Goal: Task Accomplishment & Management: Manage account settings

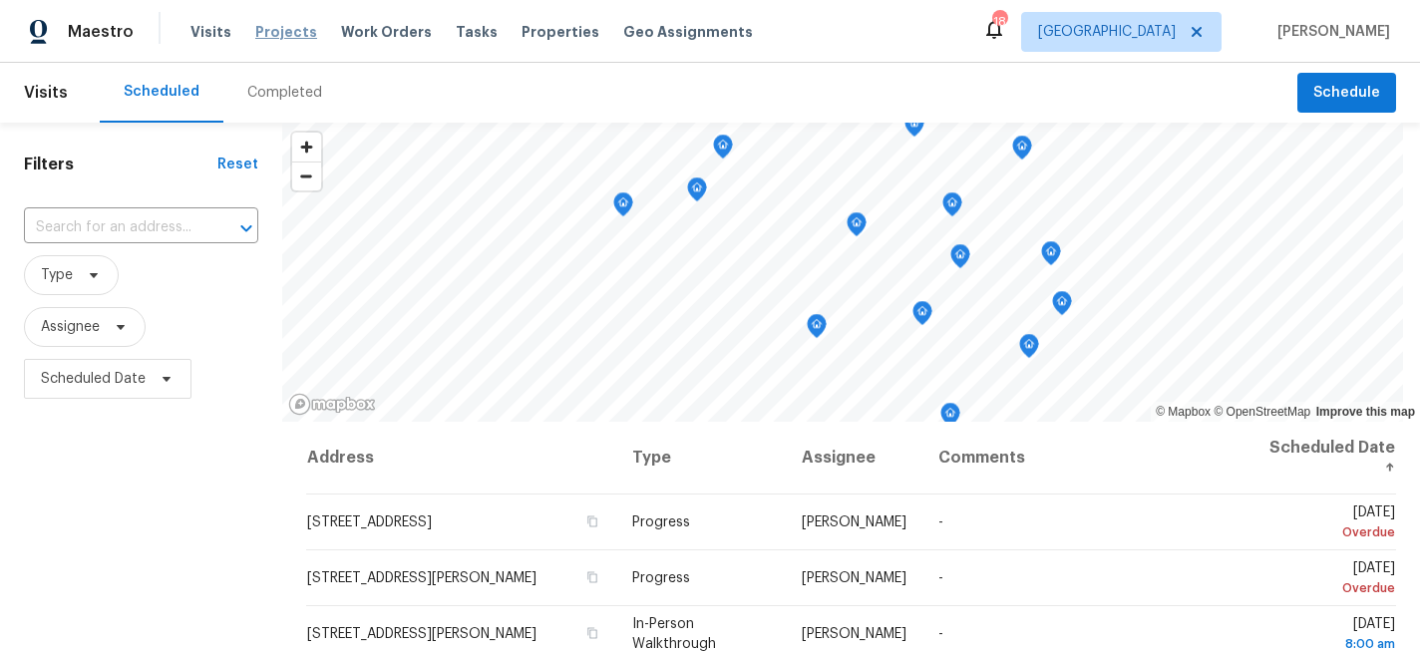
click at [295, 40] on span "Projects" at bounding box center [286, 32] width 62 height 20
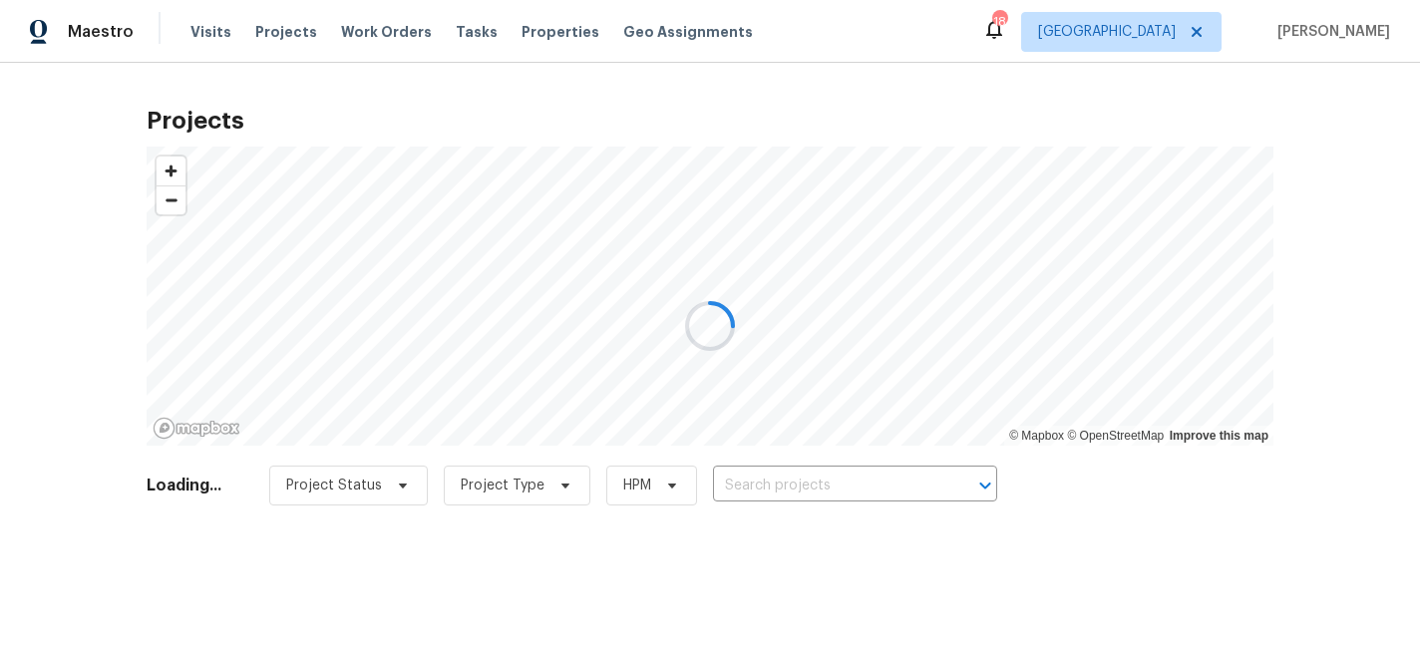
click at [800, 497] on div at bounding box center [710, 325] width 1420 height 651
click at [789, 490] on div at bounding box center [710, 325] width 1420 height 651
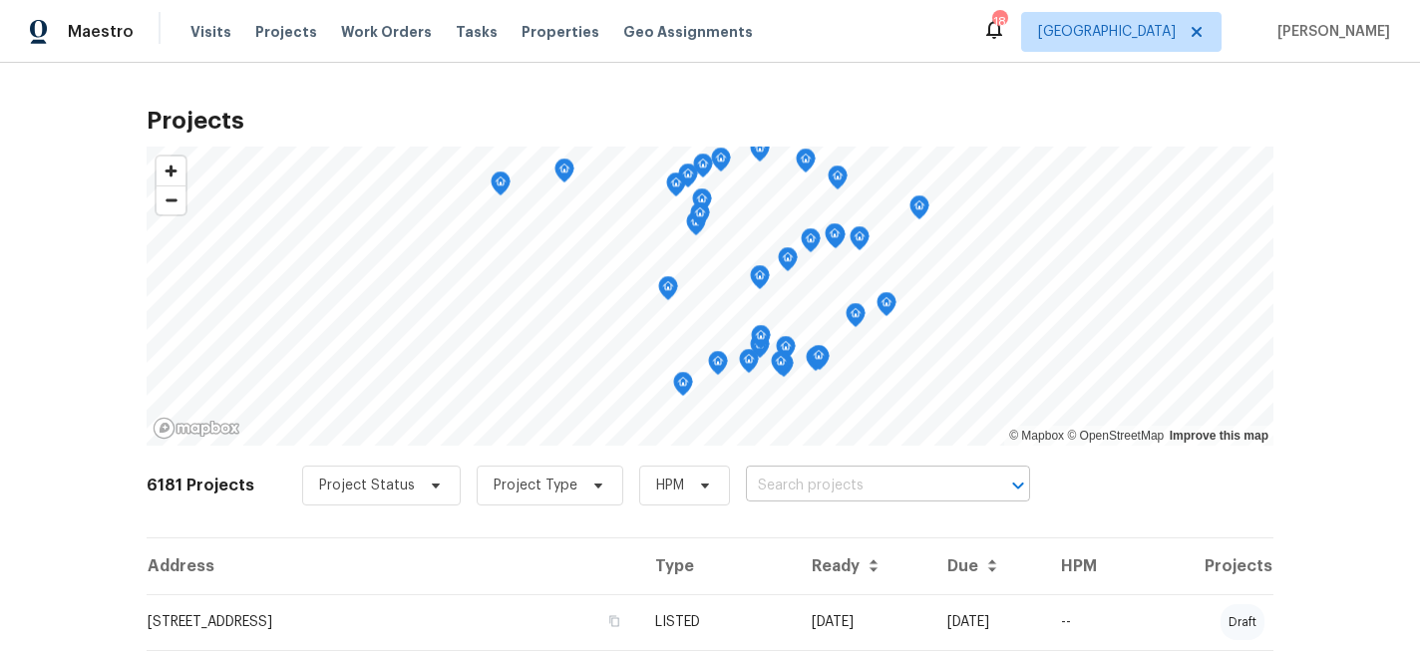
click at [789, 489] on input "text" at bounding box center [860, 486] width 228 height 31
type input "926 38th"
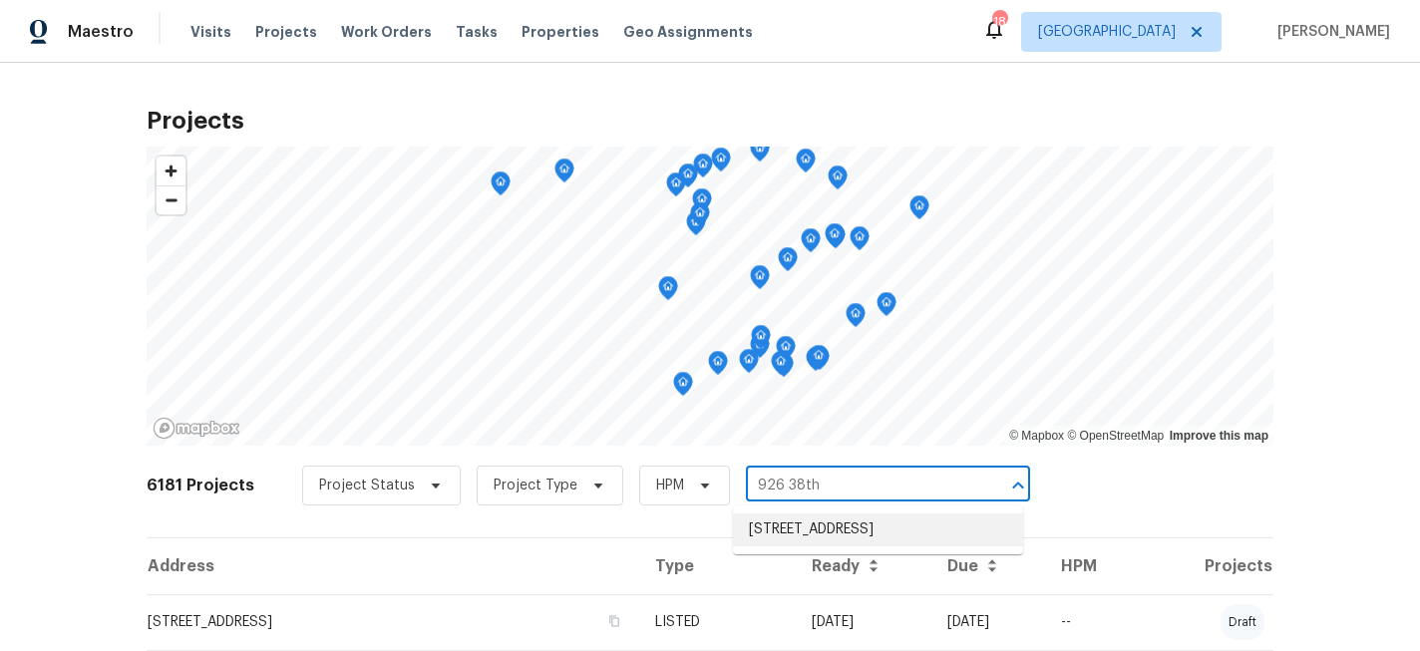
click at [783, 528] on li "[STREET_ADDRESS]" at bounding box center [878, 530] width 290 height 33
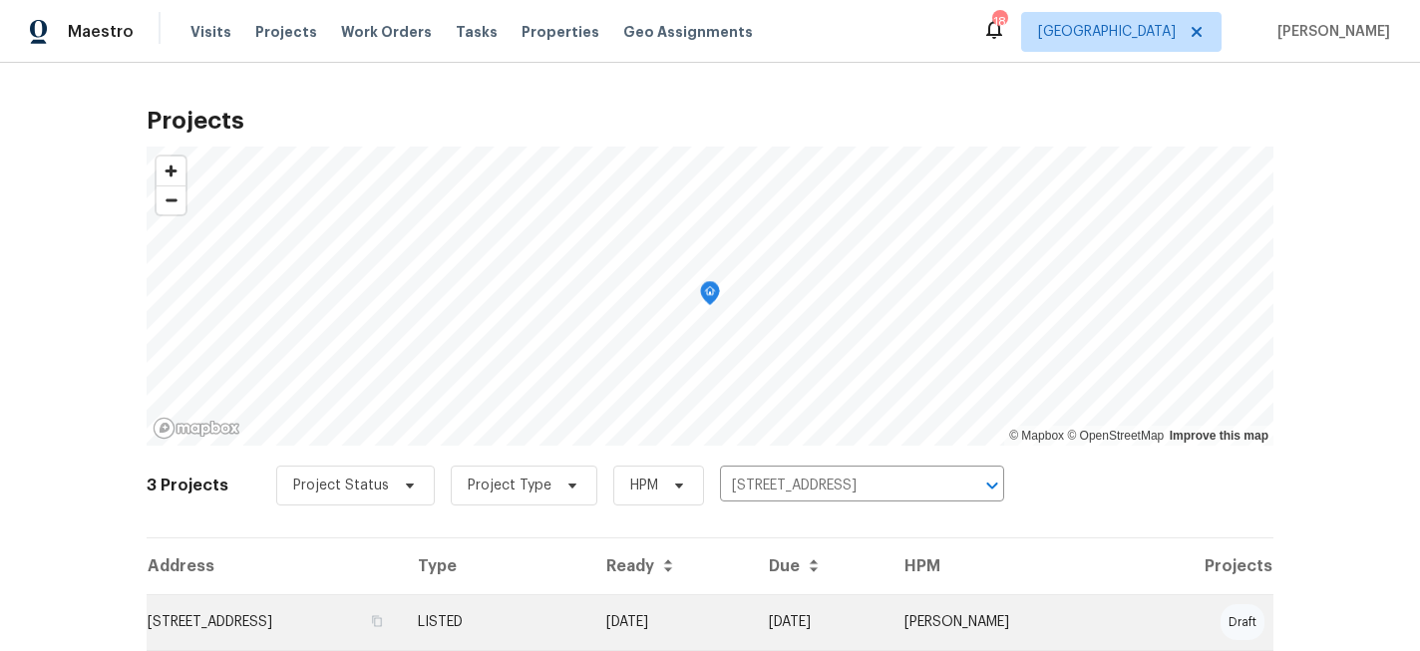
click at [263, 610] on td "[STREET_ADDRESS]" at bounding box center [274, 622] width 255 height 56
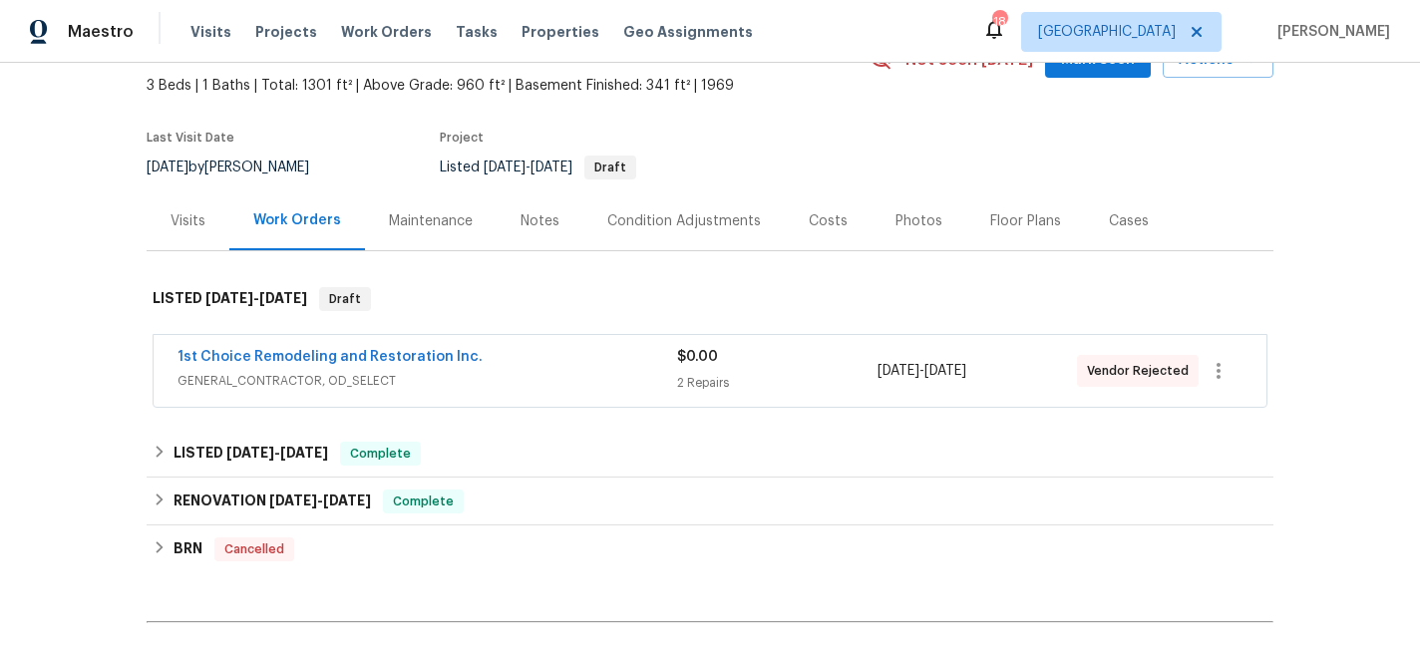
scroll to position [153, 0]
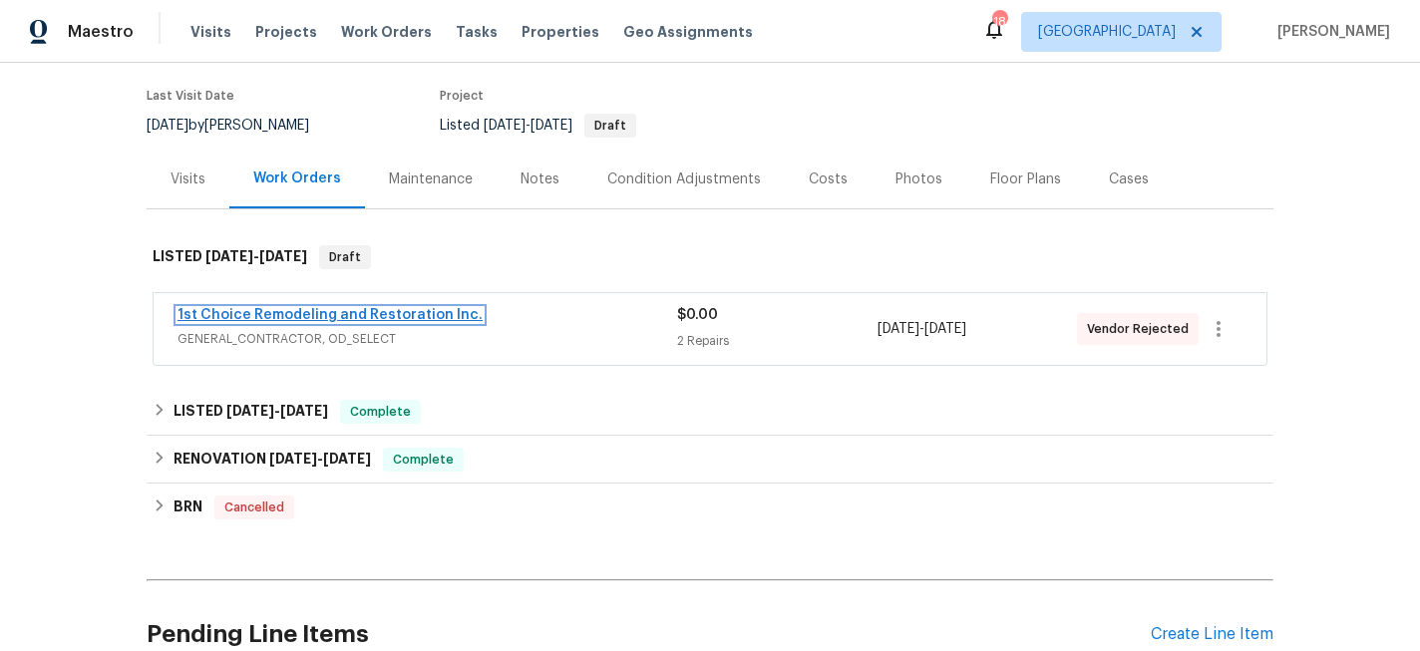
click at [361, 314] on link "1st Choice Remodeling and Restoration Inc." at bounding box center [330, 315] width 305 height 14
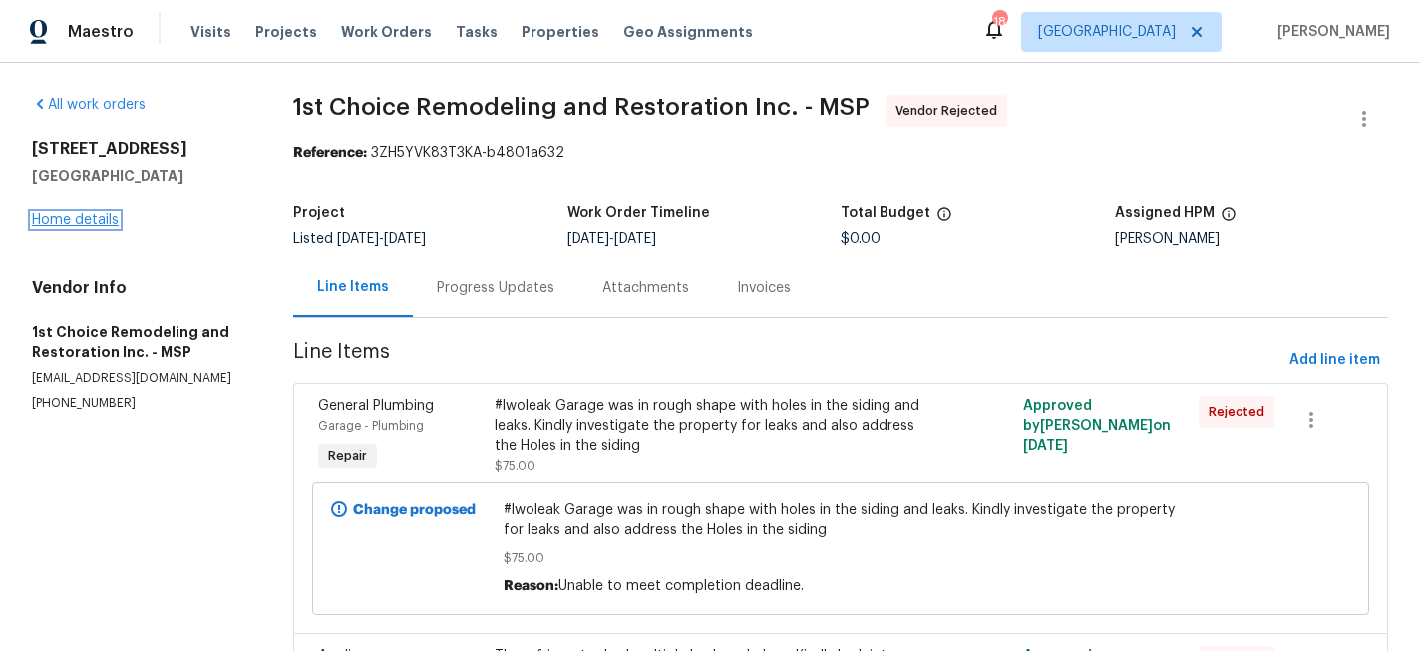
click at [94, 217] on link "Home details" at bounding box center [75, 220] width 87 height 14
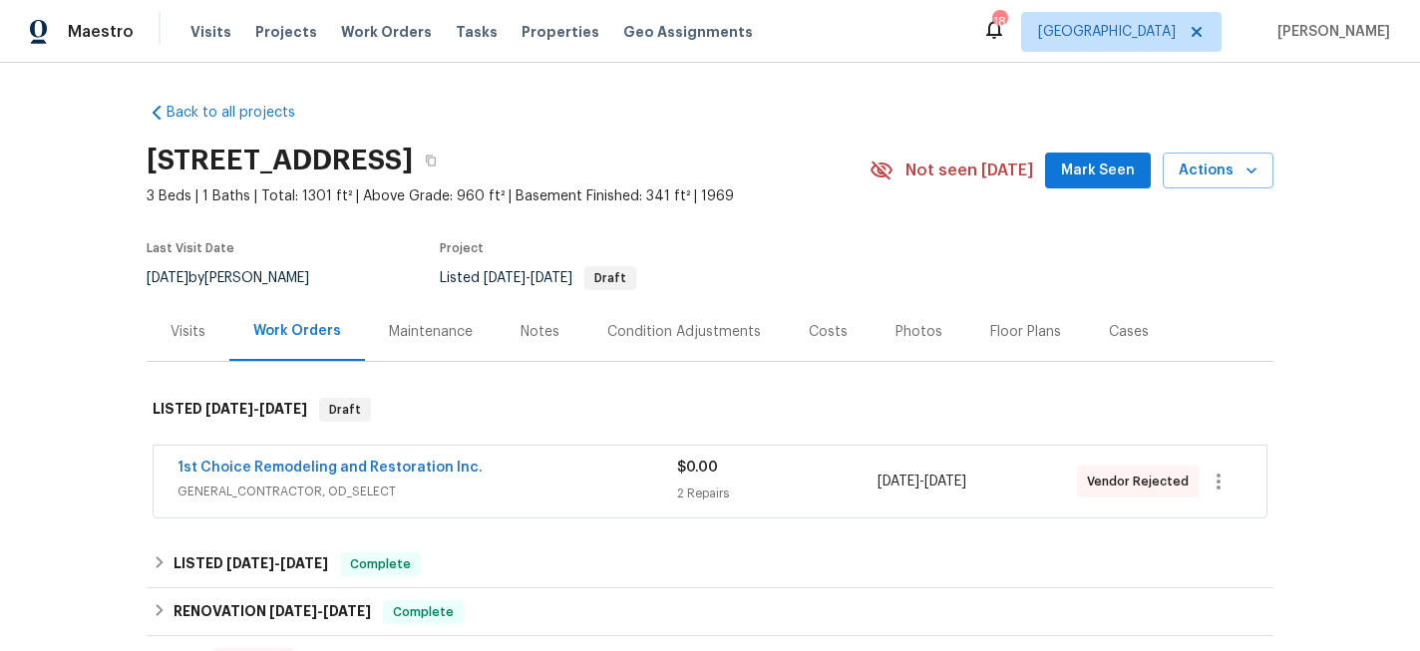
click at [563, 343] on div "Notes" at bounding box center [540, 331] width 87 height 59
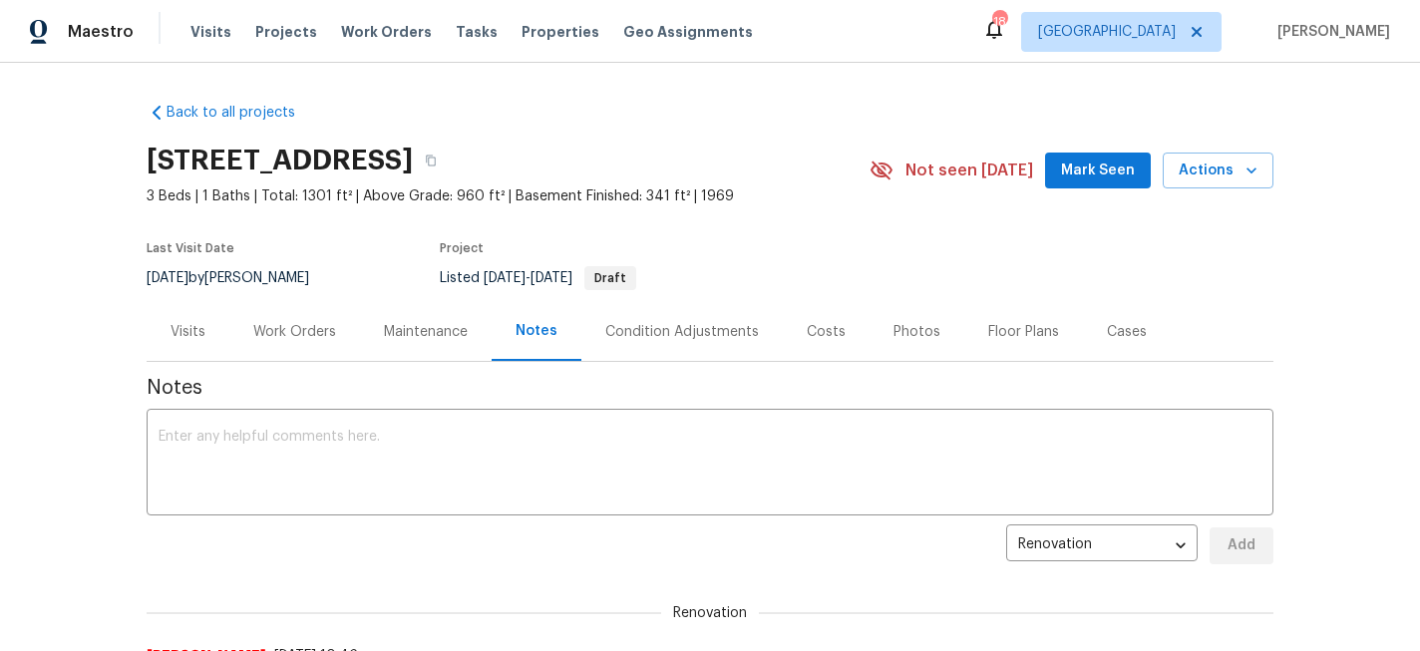
click at [292, 337] on div "Work Orders" at bounding box center [294, 332] width 83 height 20
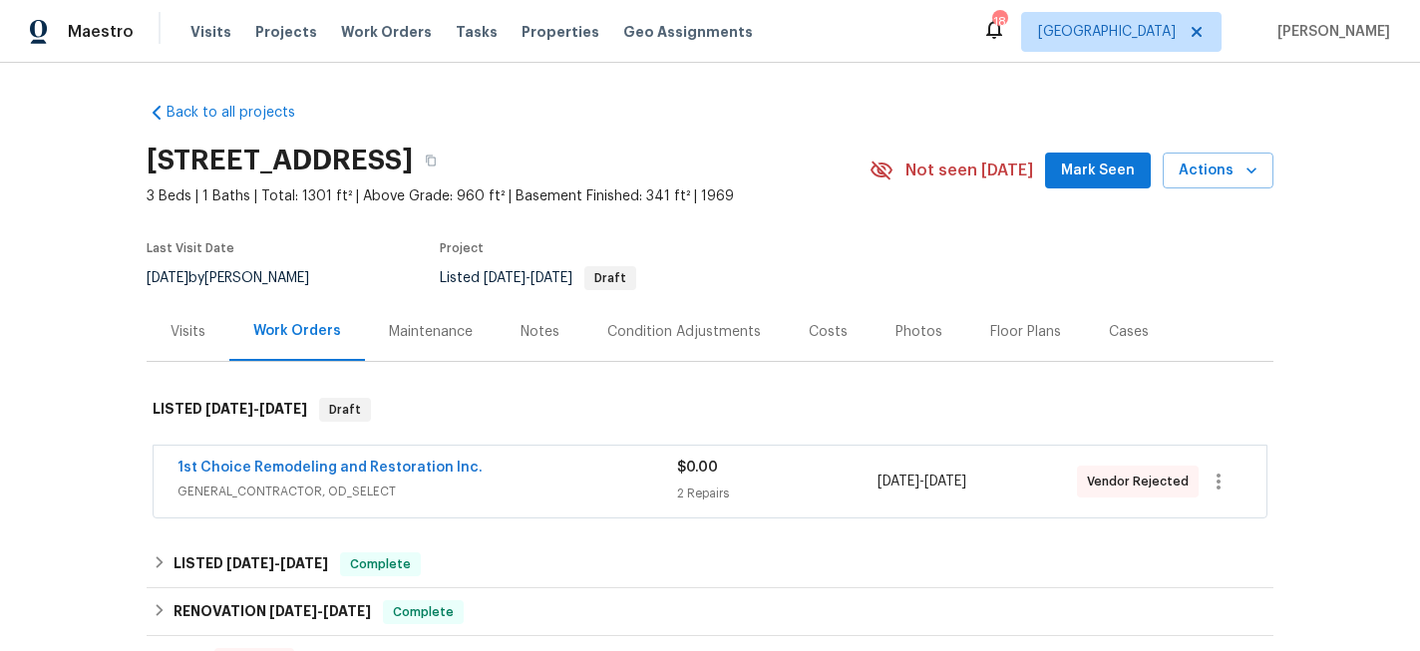
click at [637, 319] on div "Condition Adjustments" at bounding box center [683, 331] width 201 height 59
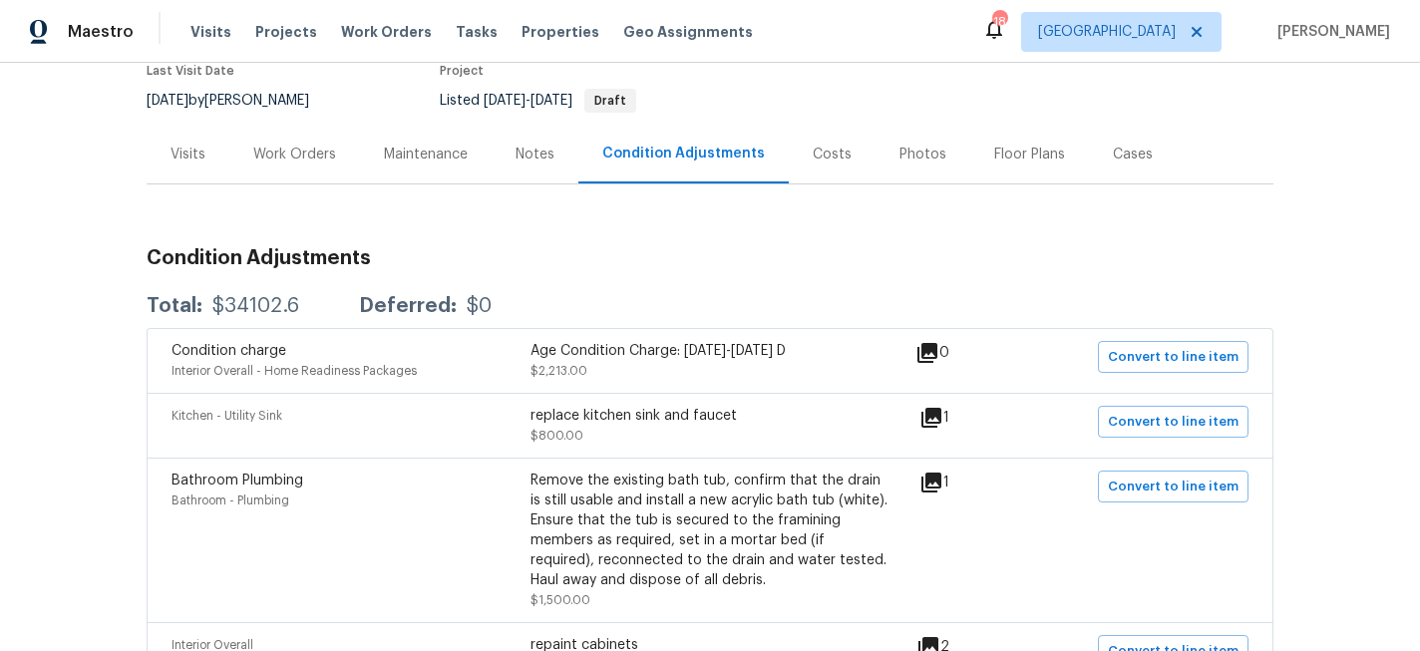
scroll to position [180, 0]
click at [285, 149] on div "Work Orders" at bounding box center [294, 153] width 83 height 20
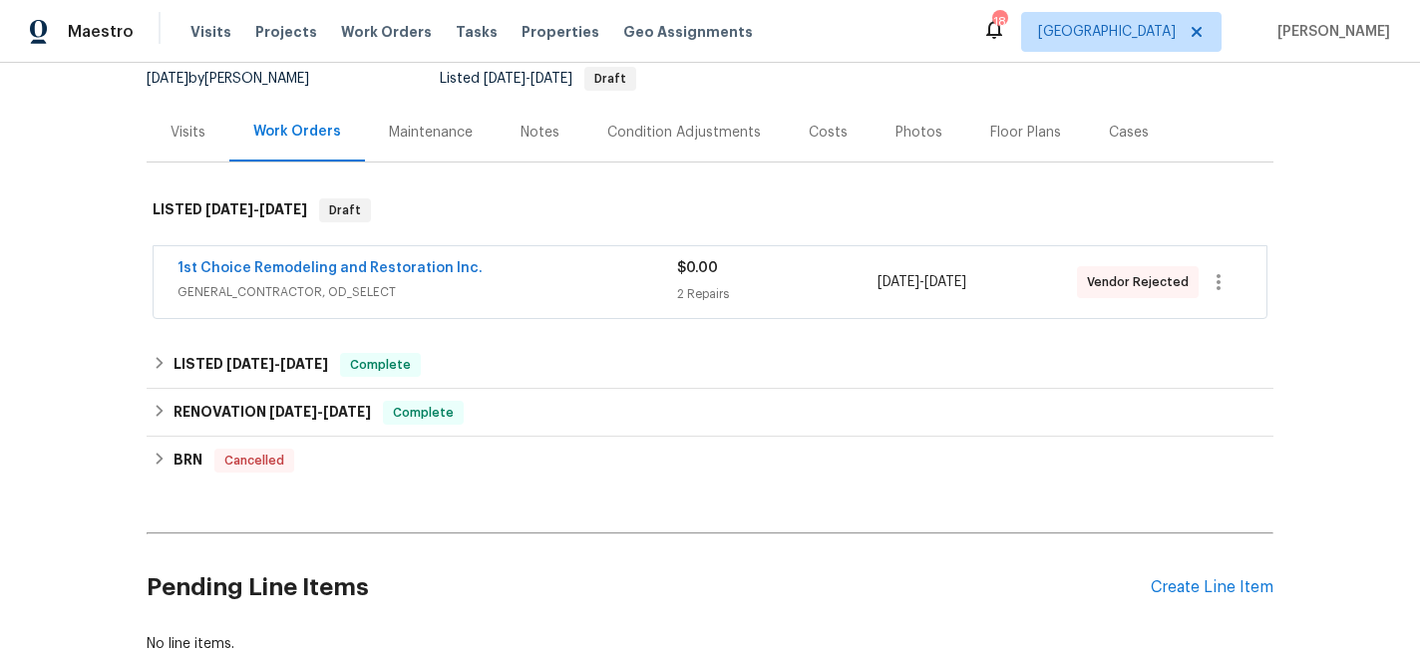
scroll to position [257, 0]
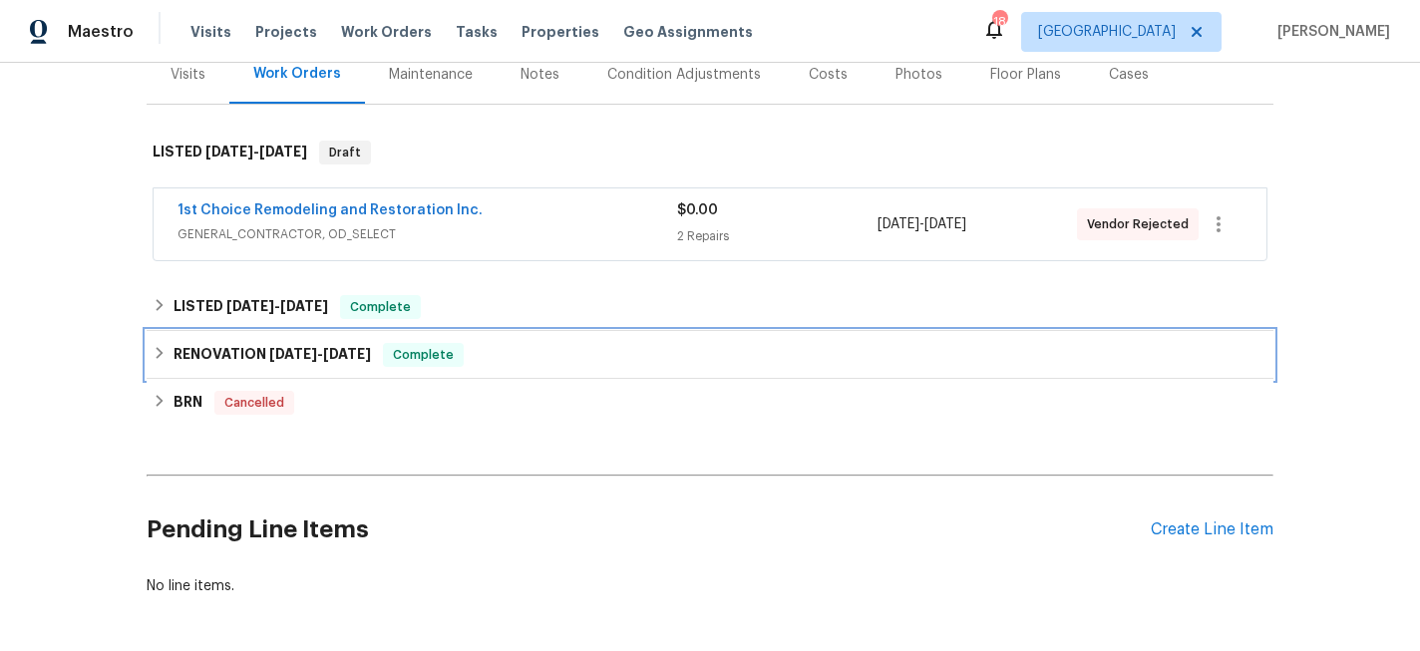
click at [162, 347] on icon at bounding box center [160, 353] width 14 height 14
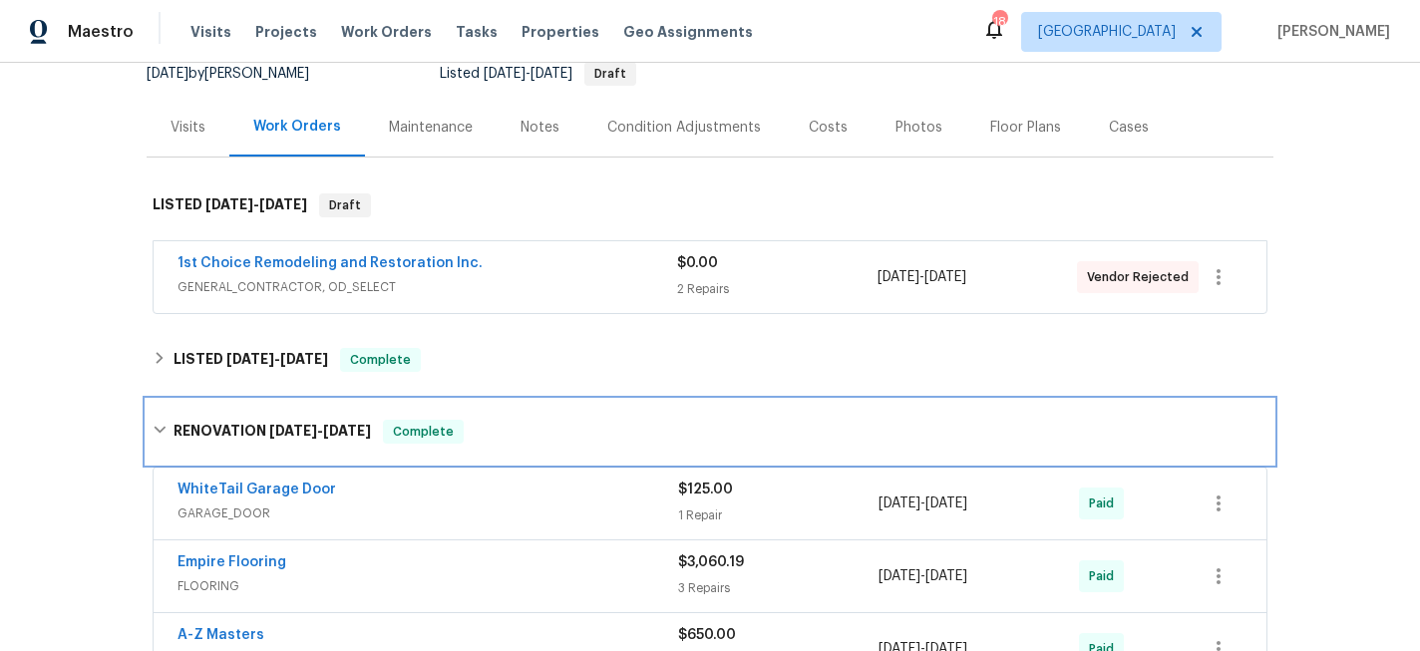
scroll to position [163, 0]
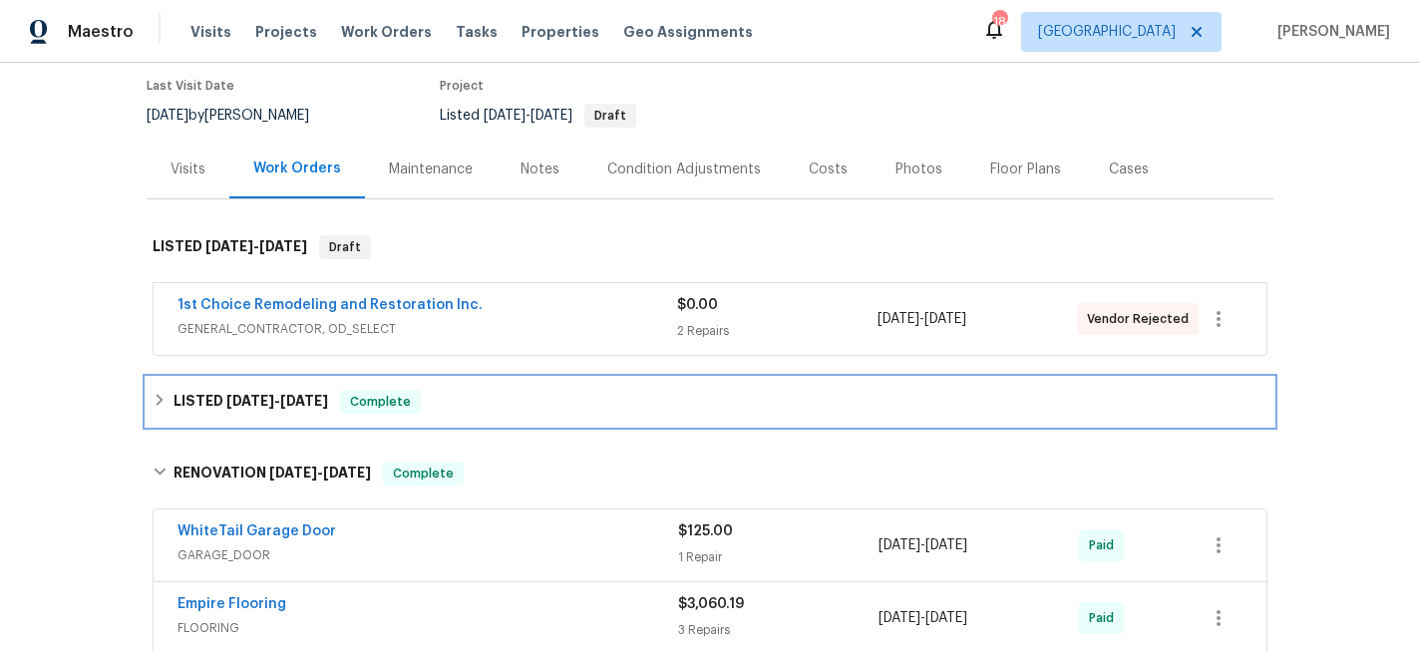
click at [158, 399] on icon at bounding box center [160, 400] width 14 height 14
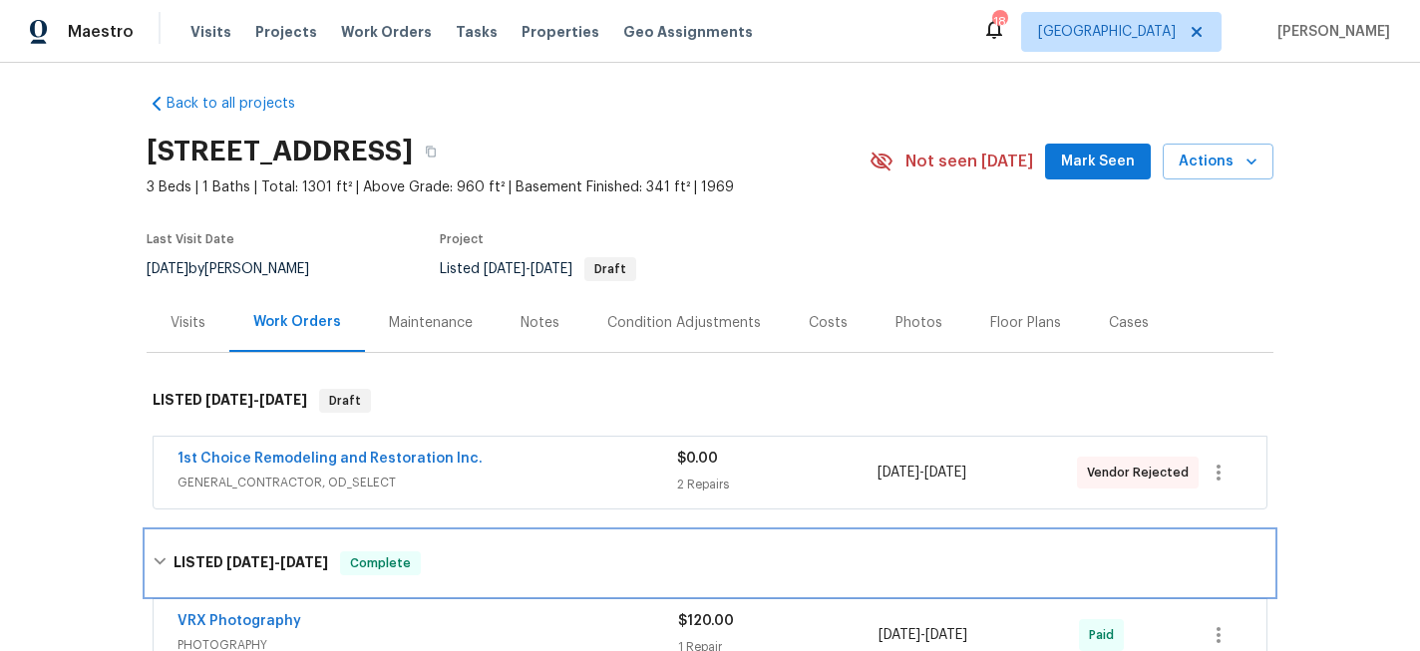
scroll to position [8, 0]
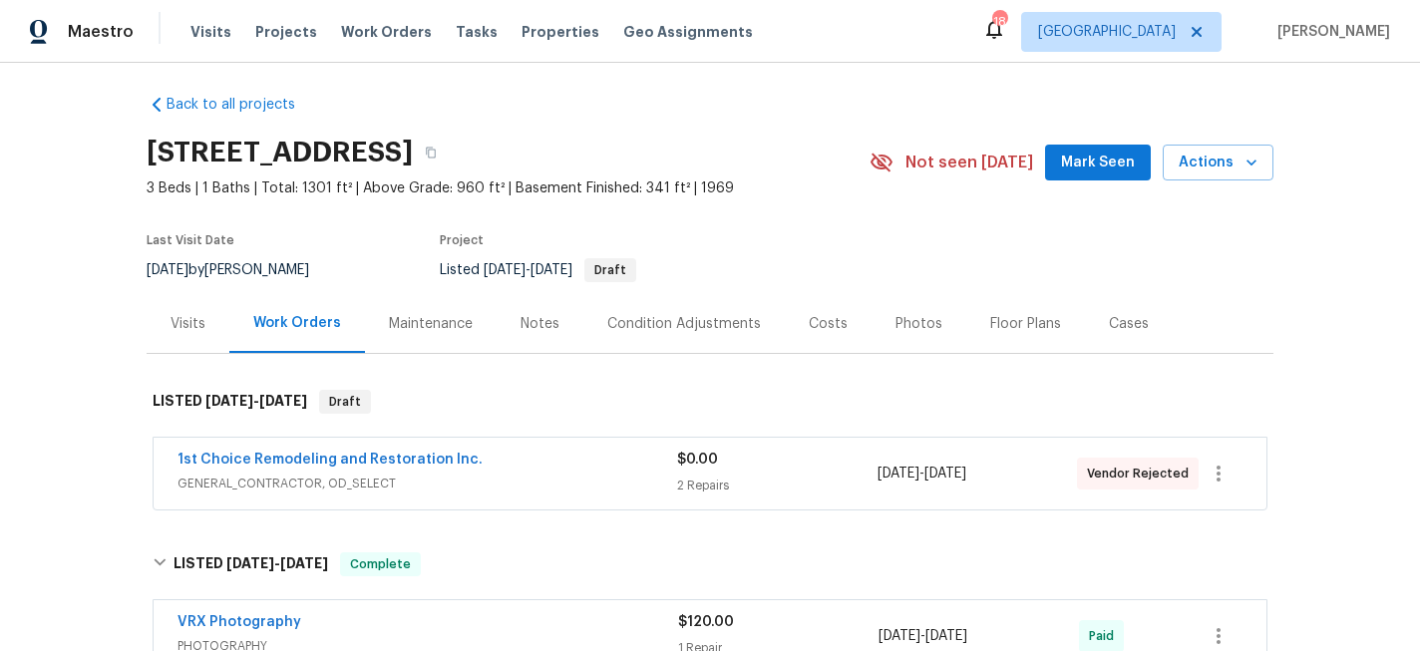
click at [201, 314] on div "Visits" at bounding box center [188, 324] width 35 height 20
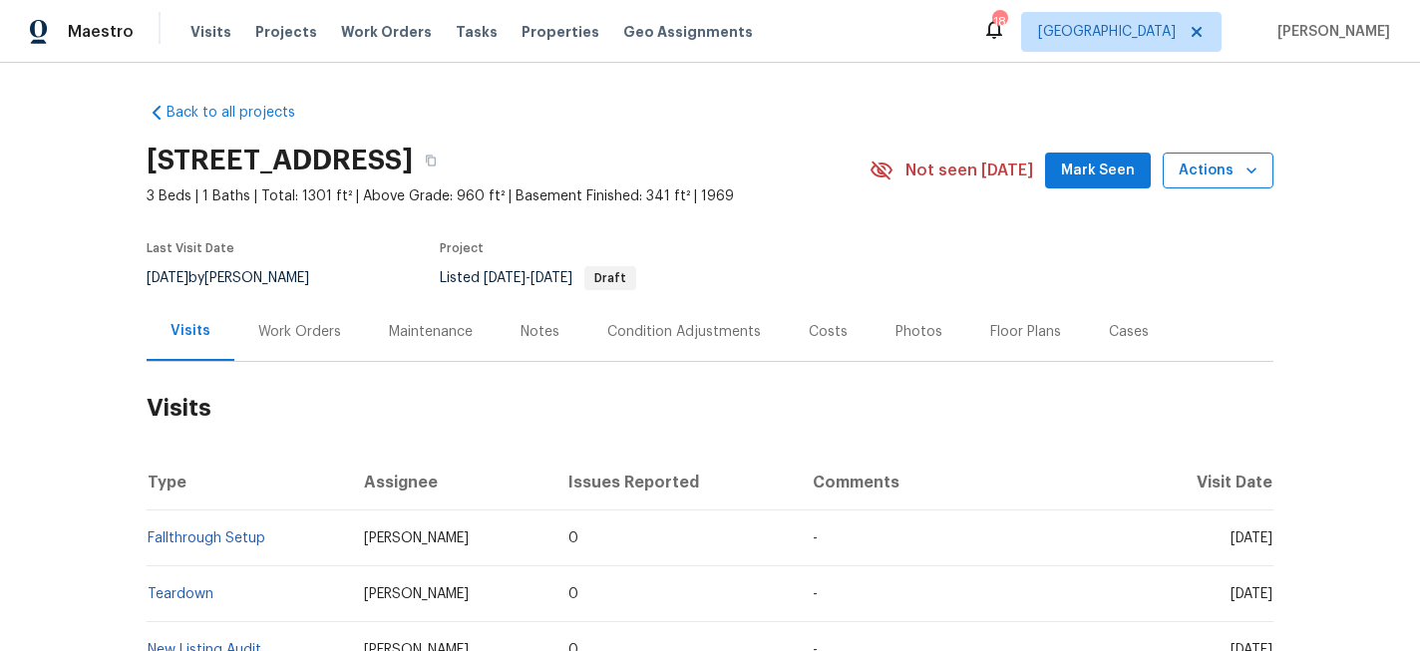
click at [1263, 166] on button "Actions" at bounding box center [1218, 171] width 111 height 37
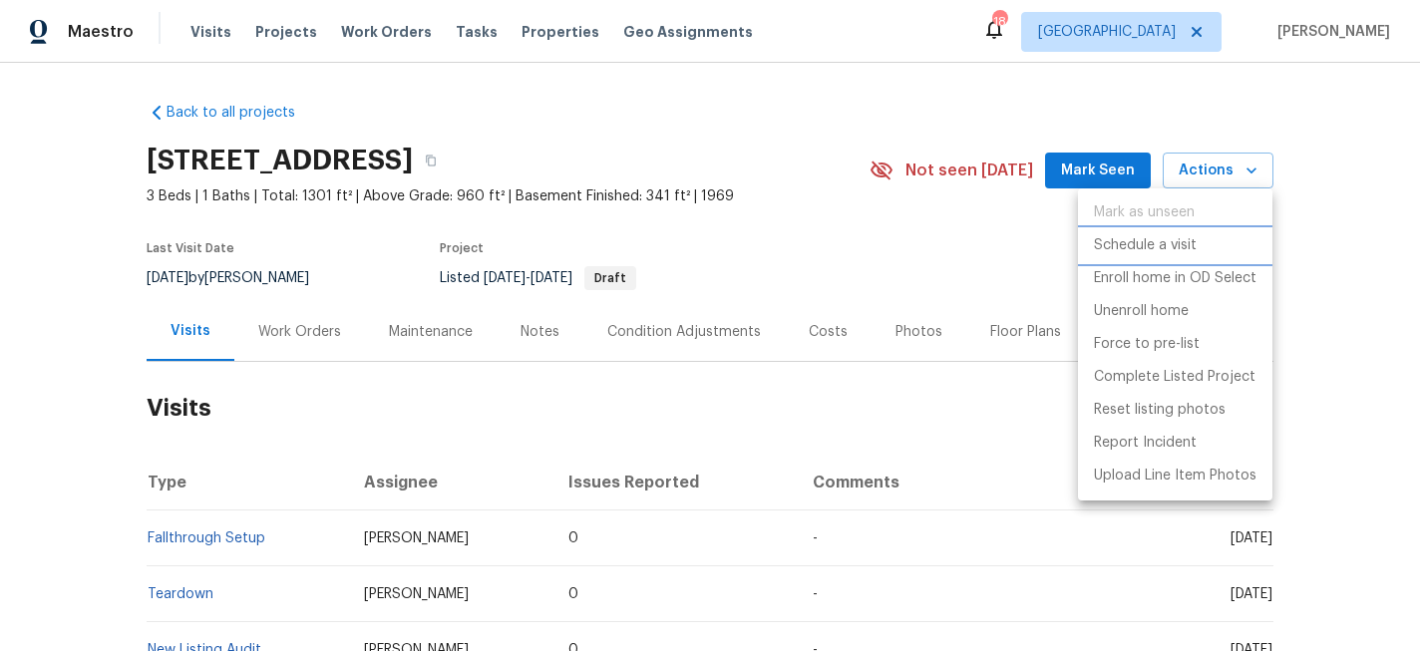
click at [1141, 252] on p "Schedule a visit" at bounding box center [1145, 245] width 103 height 21
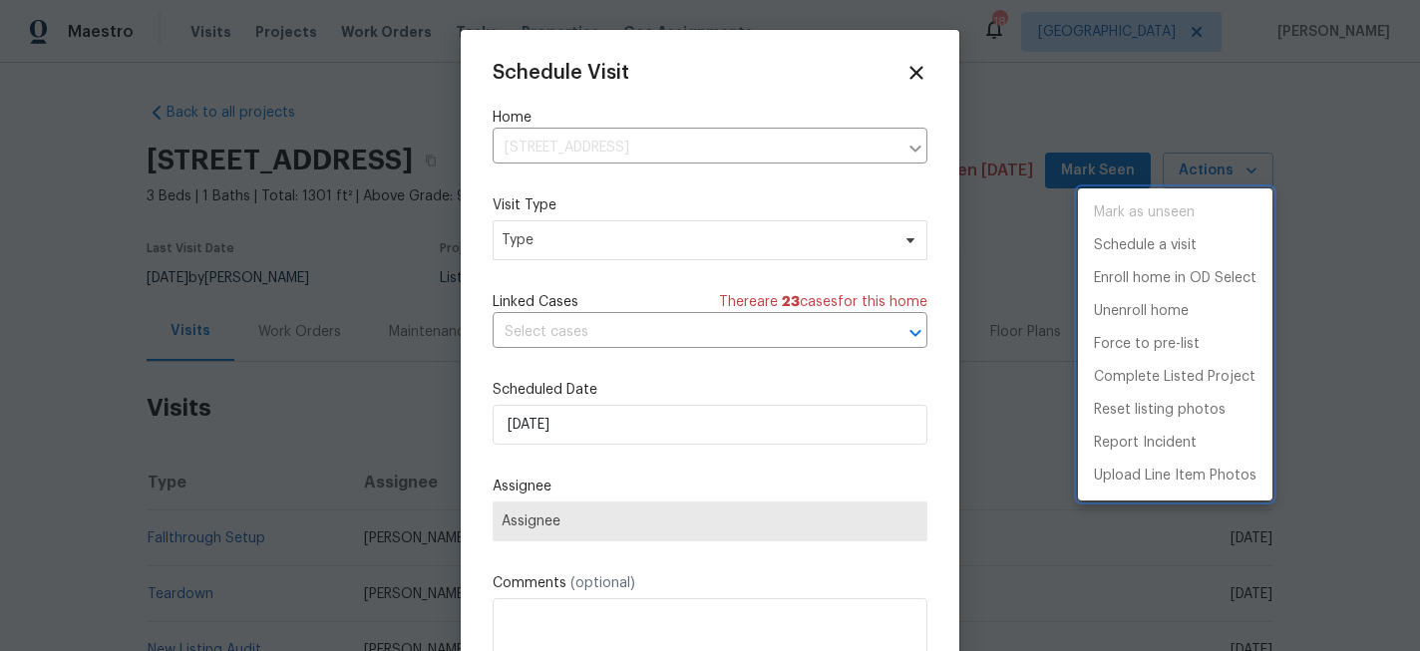
click at [558, 244] on div at bounding box center [710, 325] width 1420 height 651
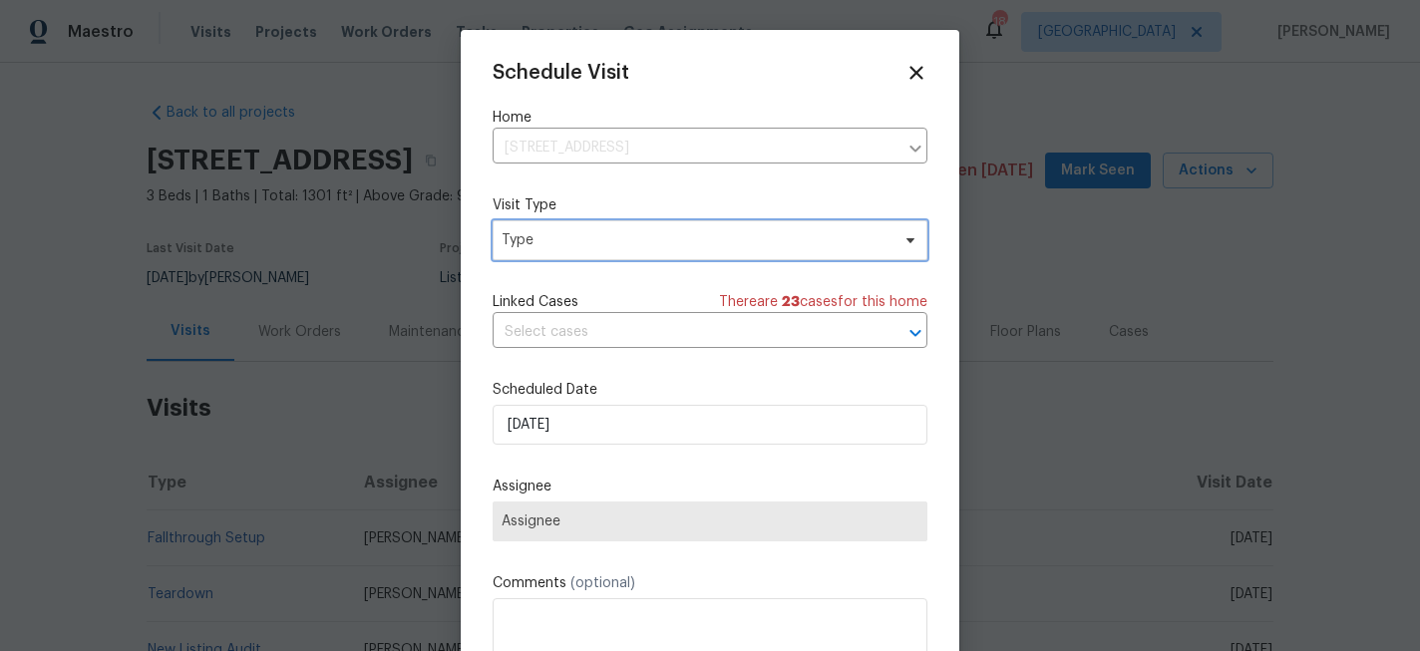
click at [558, 244] on span "Type" at bounding box center [696, 240] width 388 height 20
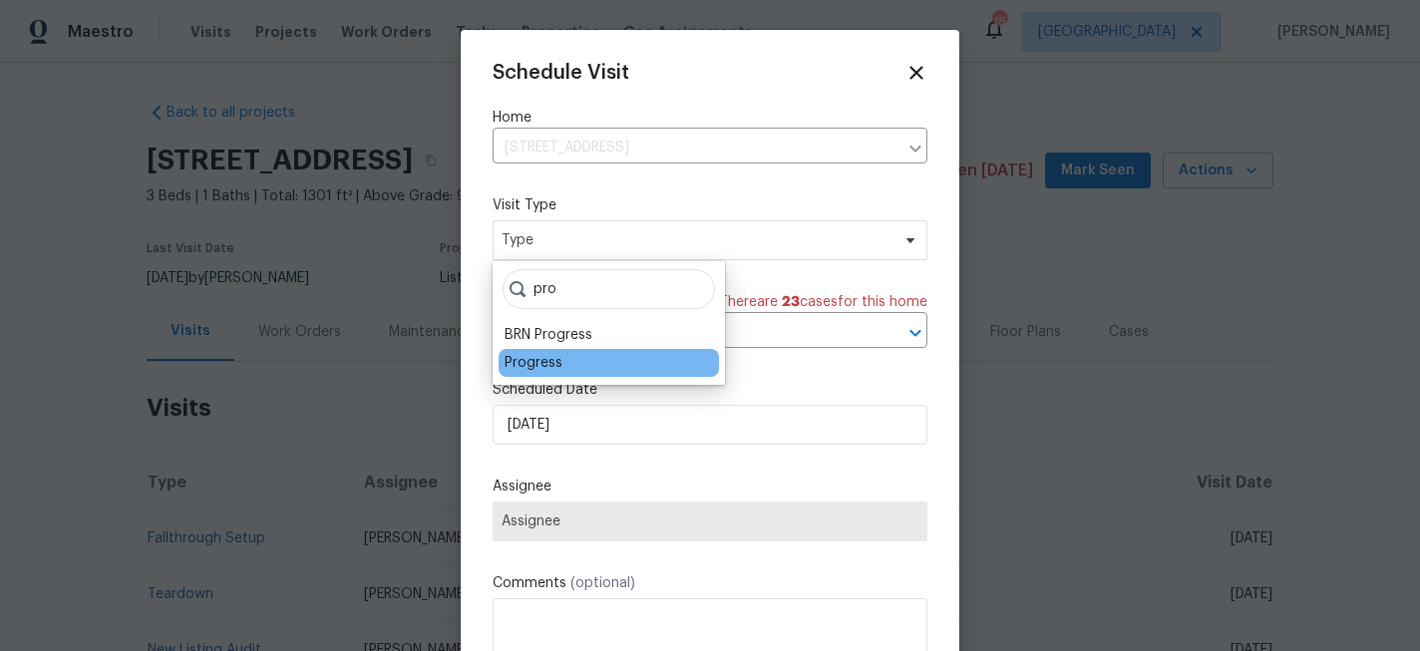
type input "pro"
click at [520, 360] on div "Progress" at bounding box center [534, 363] width 58 height 20
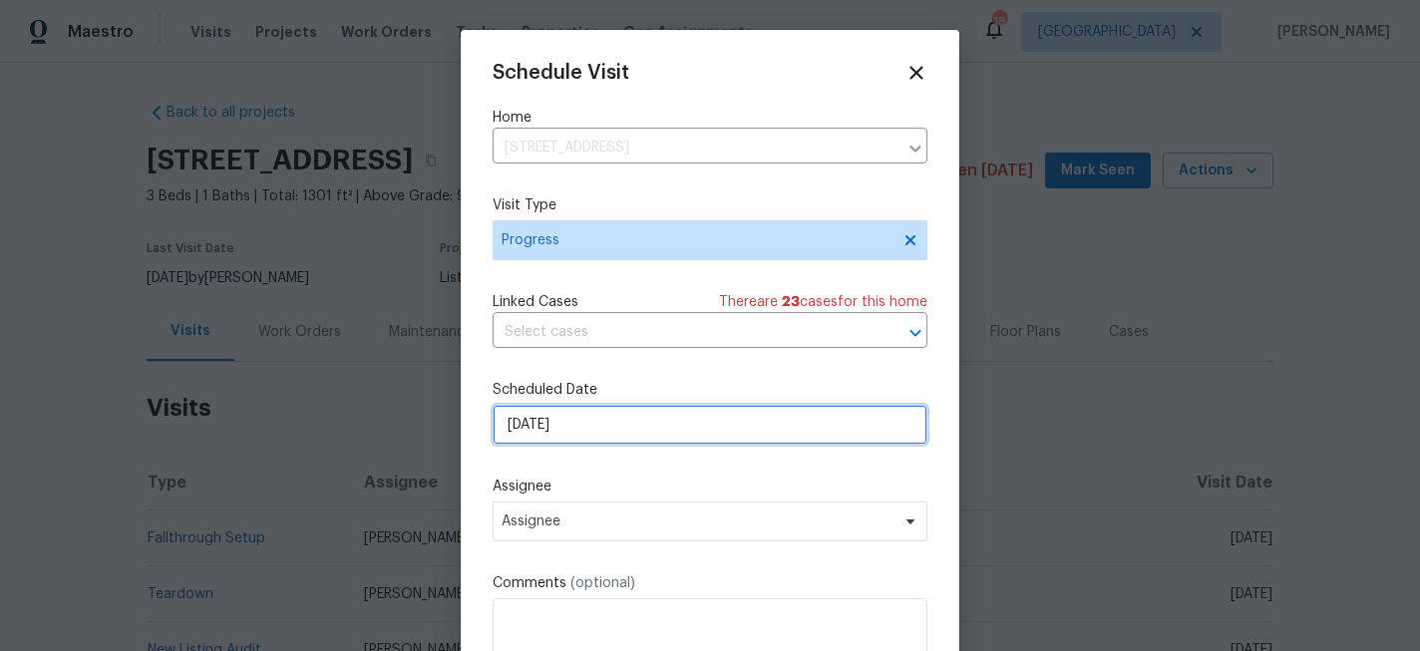
click at [611, 423] on input "[DATE]" at bounding box center [710, 425] width 435 height 40
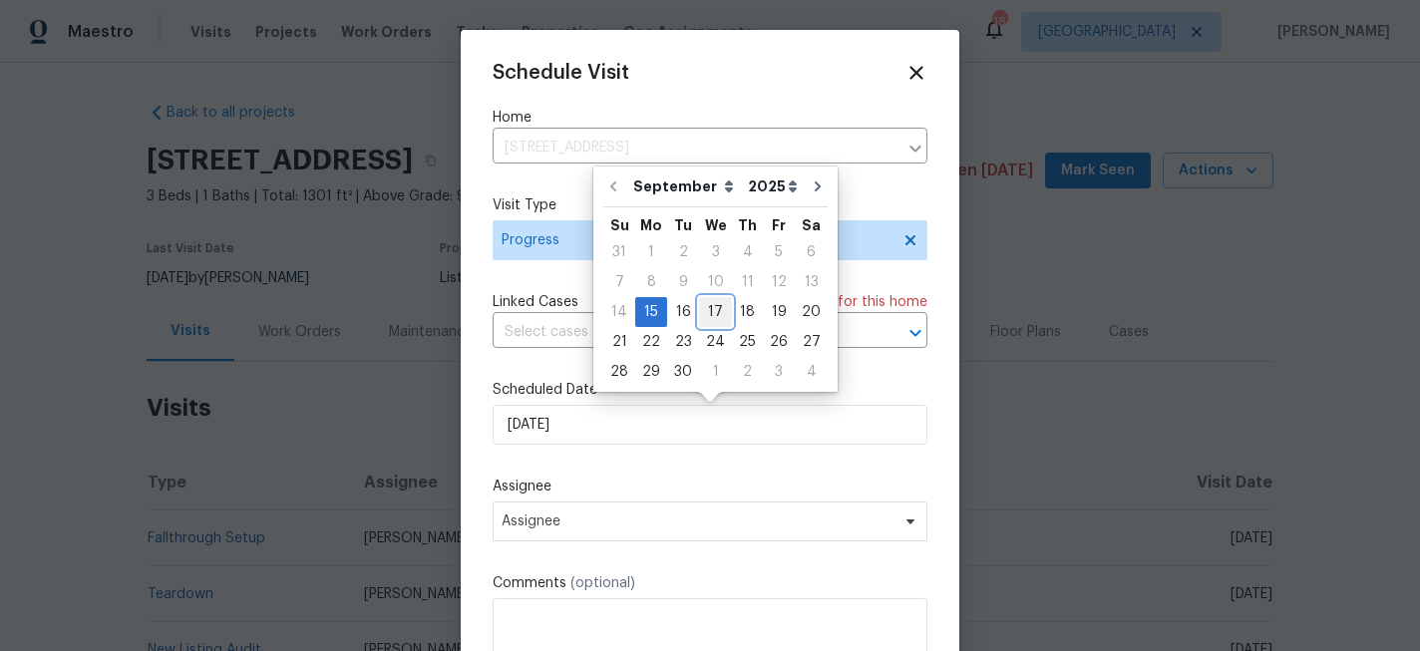
click at [714, 314] on div "17" at bounding box center [715, 312] width 33 height 28
type input "[DATE]"
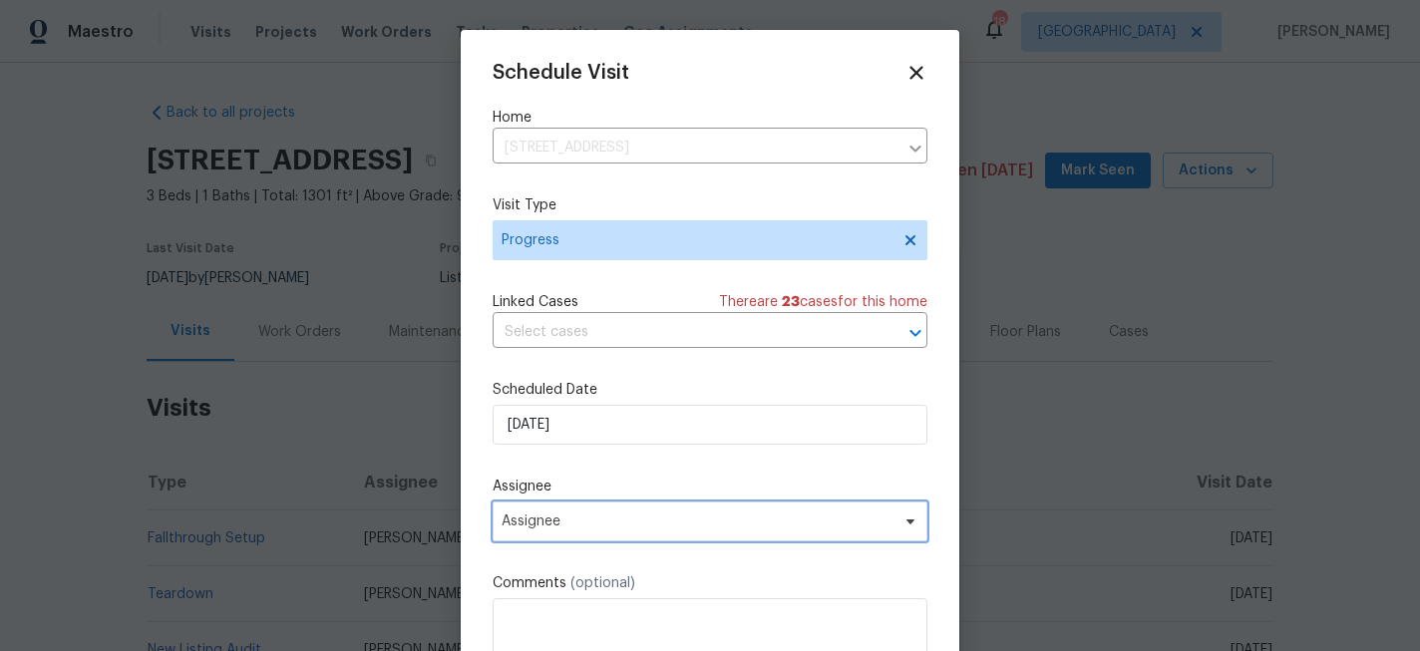
click at [599, 524] on span "Assignee" at bounding box center [697, 522] width 391 height 16
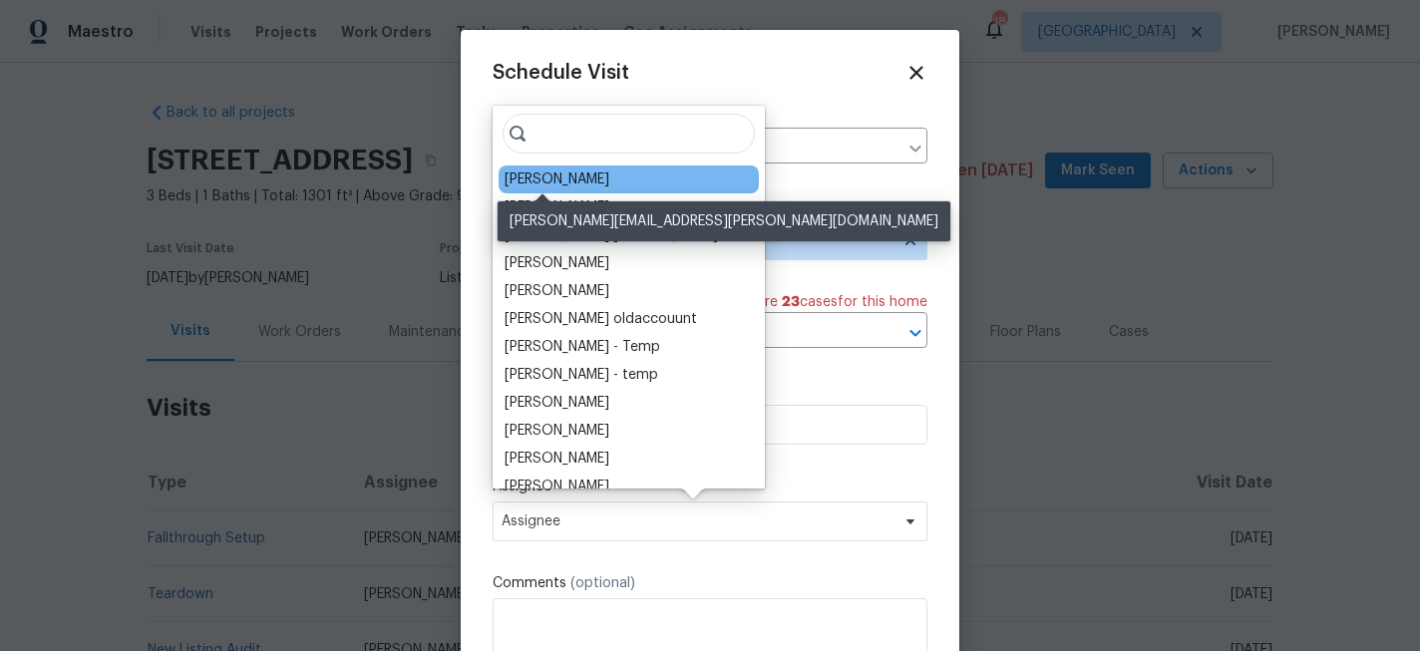
click at [552, 186] on div "[PERSON_NAME]" at bounding box center [557, 180] width 105 height 20
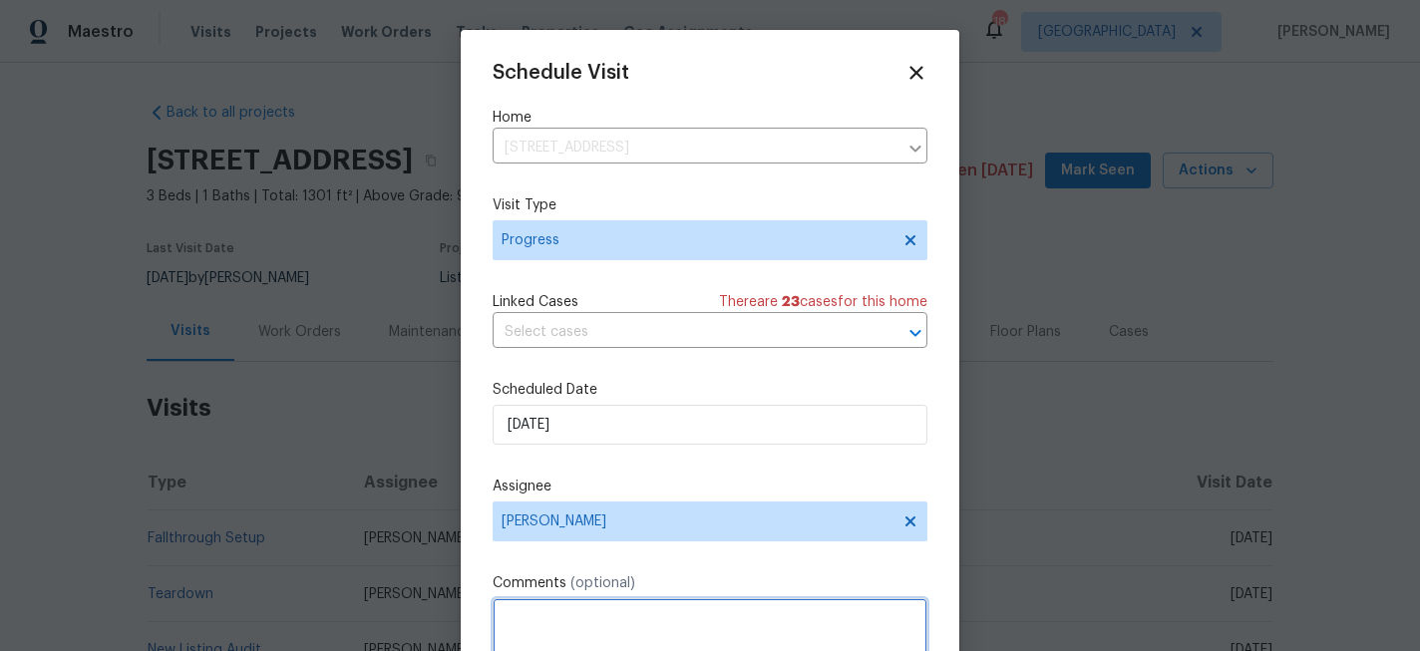
click at [576, 613] on textarea at bounding box center [710, 638] width 435 height 80
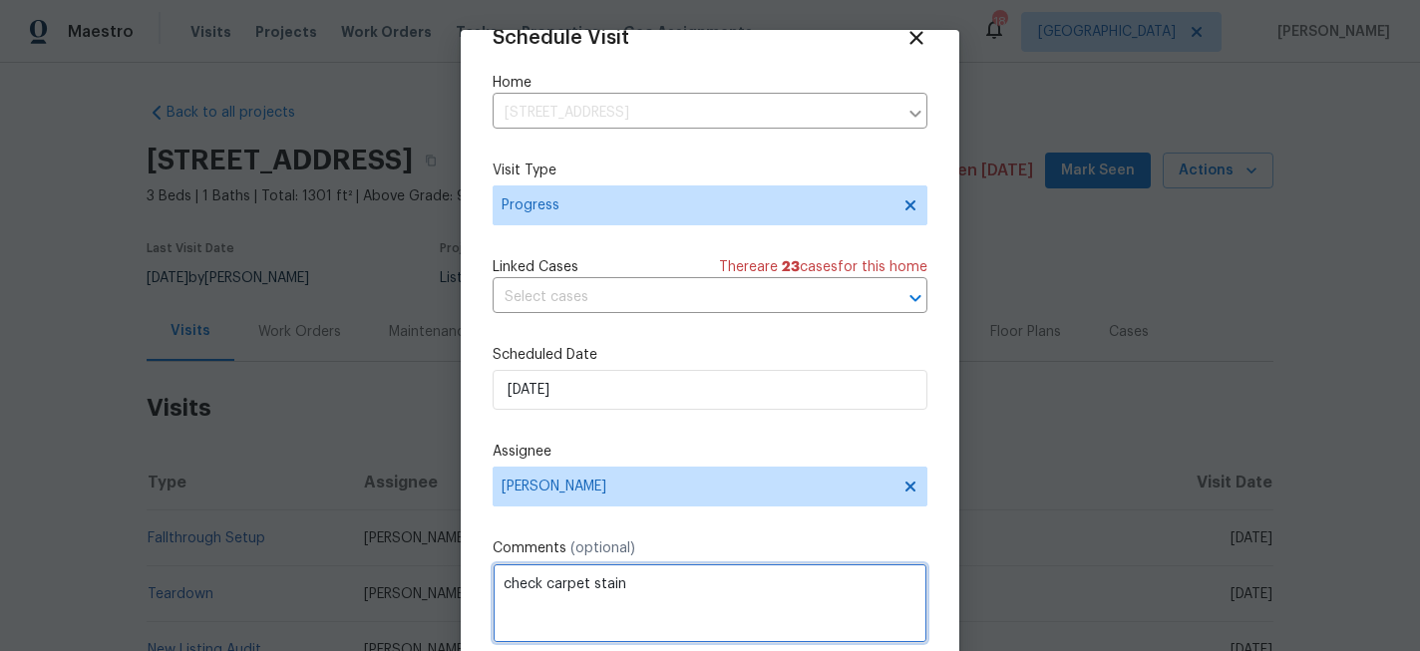
scroll to position [107, 0]
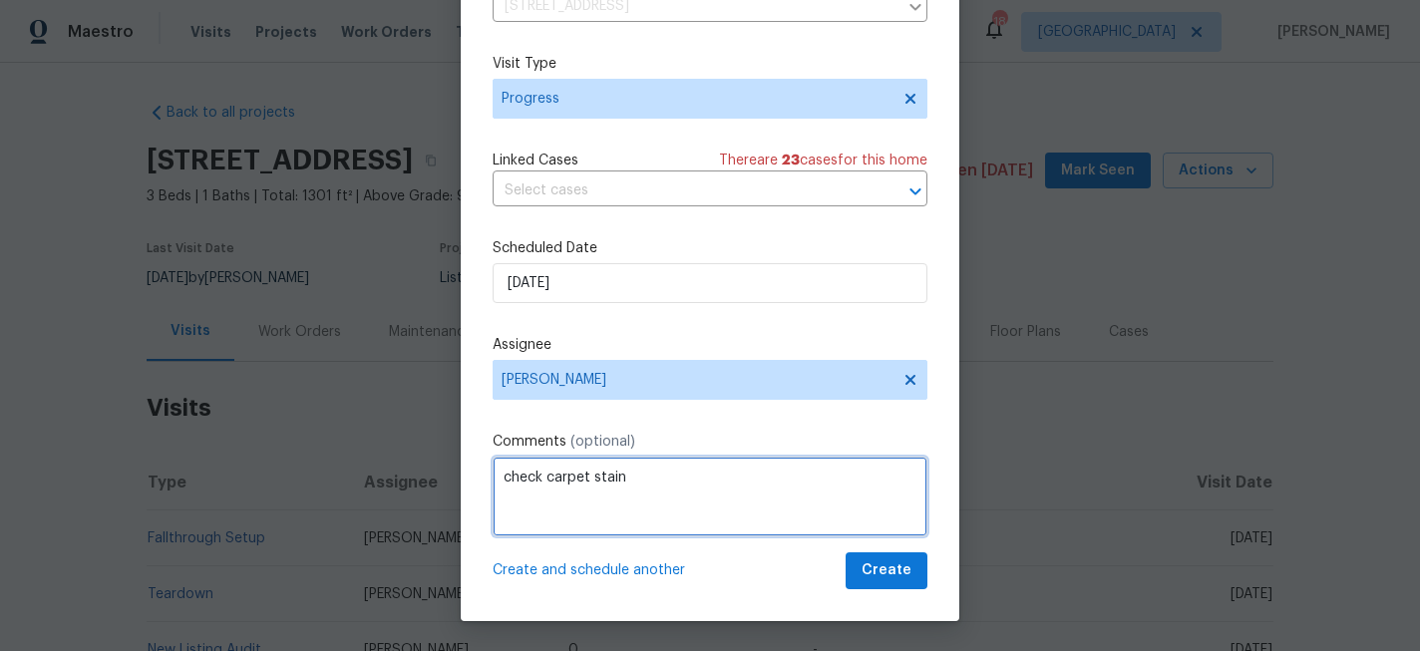
type textarea "check carpet stain"
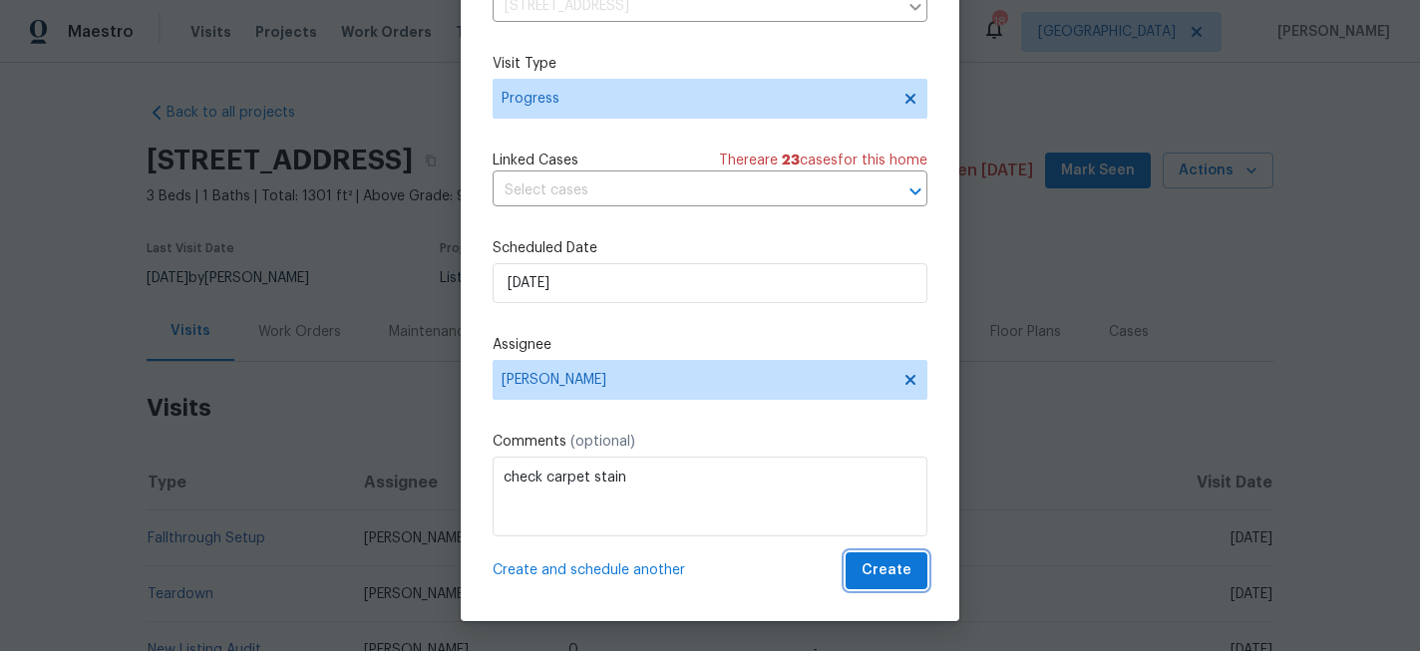
click at [901, 583] on button "Create" at bounding box center [887, 570] width 82 height 37
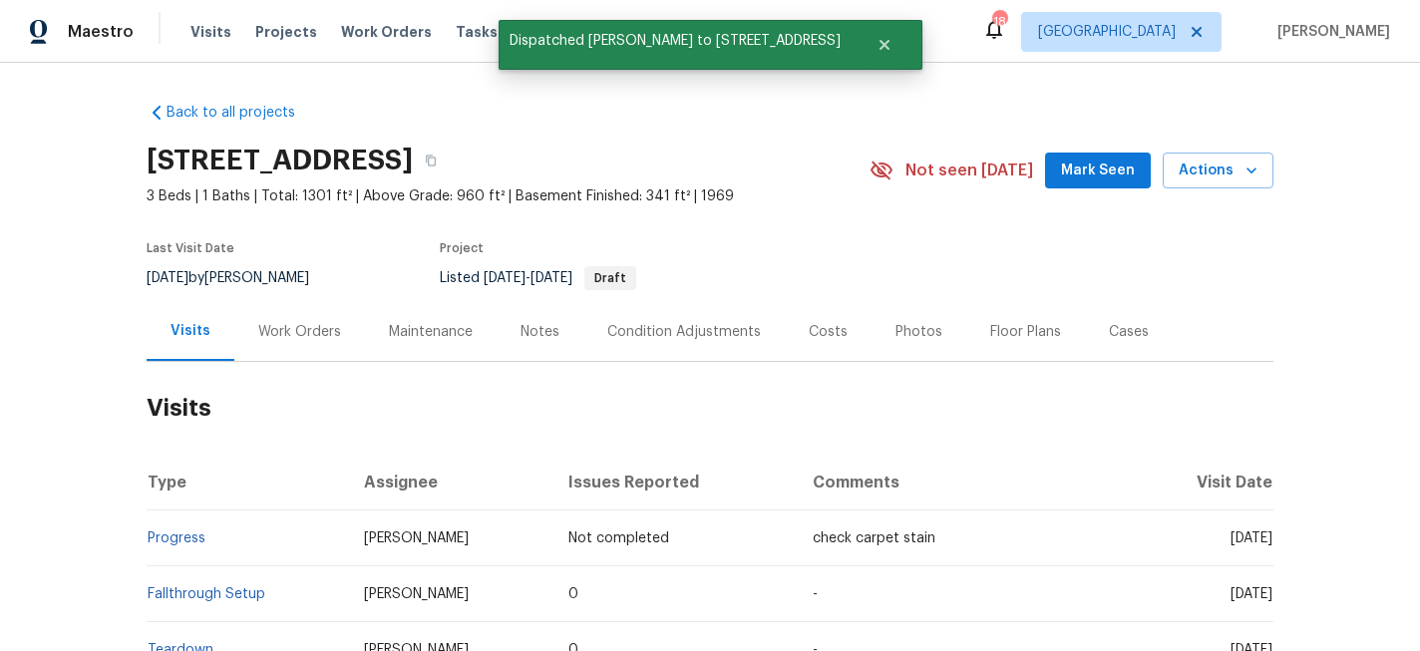
scroll to position [0, 0]
